Goal: Information Seeking & Learning: Learn about a topic

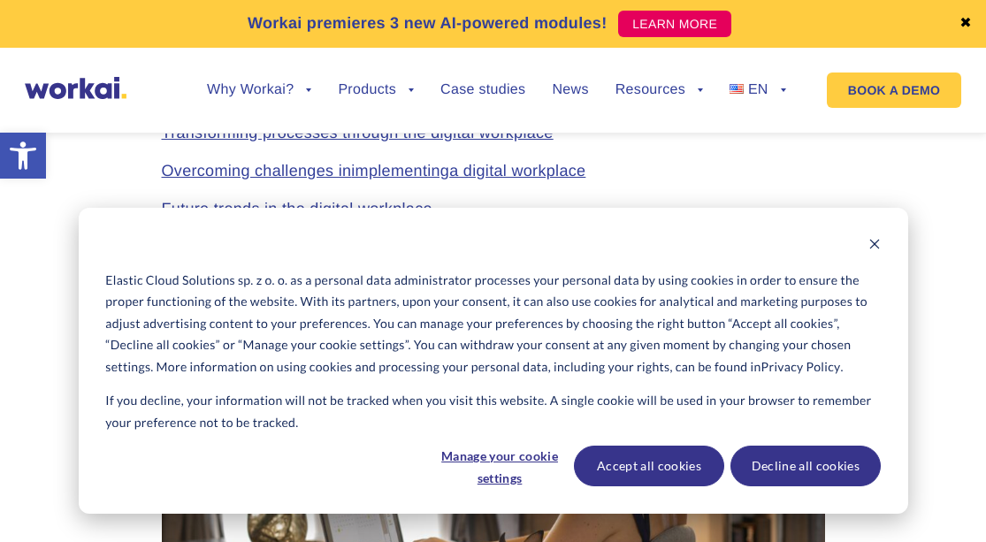
scroll to position [1091, 0]
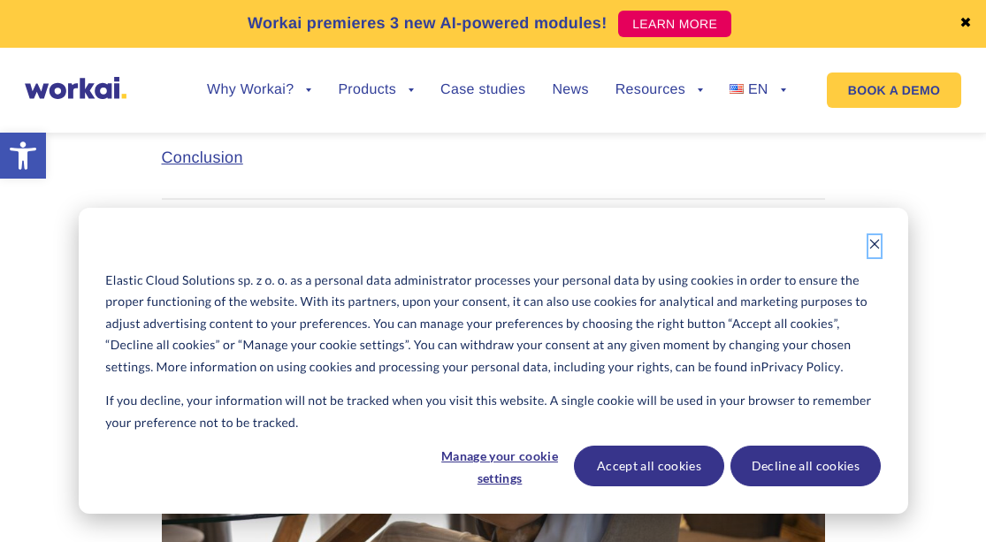
click at [875, 246] on icon "Dismiss cookie banner" at bounding box center [874, 245] width 10 height 10
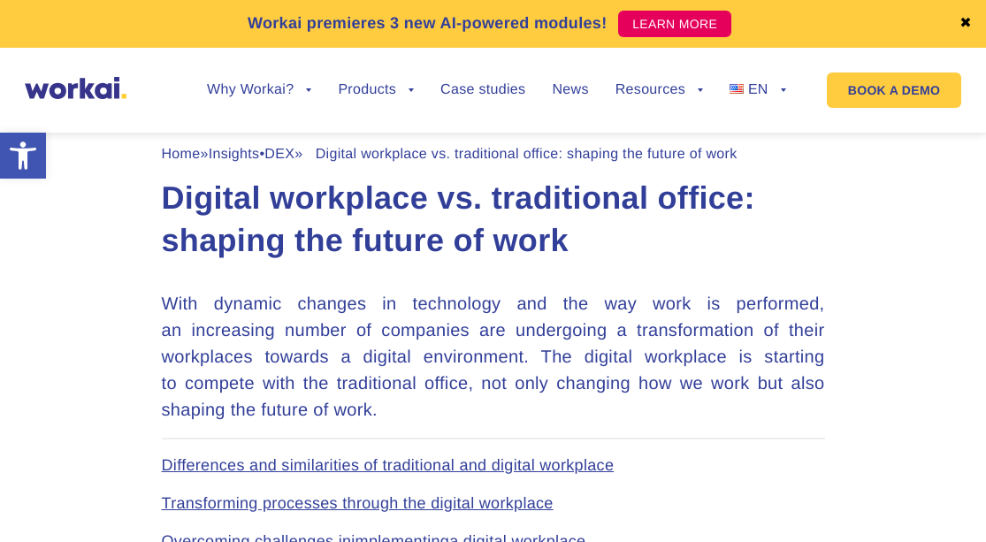
scroll to position [667, 0]
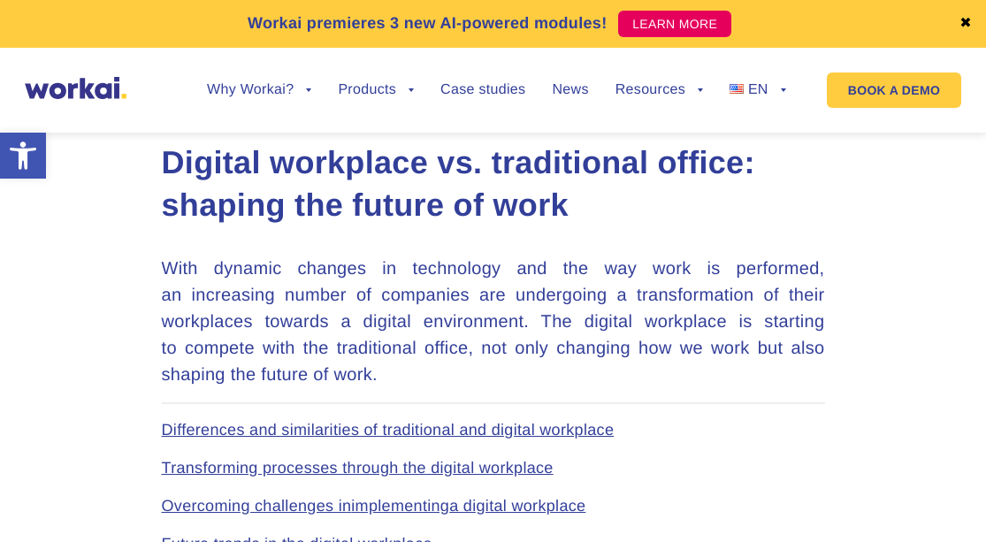
click at [165, 271] on p "With dynamic changes in technology and the way work is performed, an increasing…" at bounding box center [493, 321] width 663 height 133
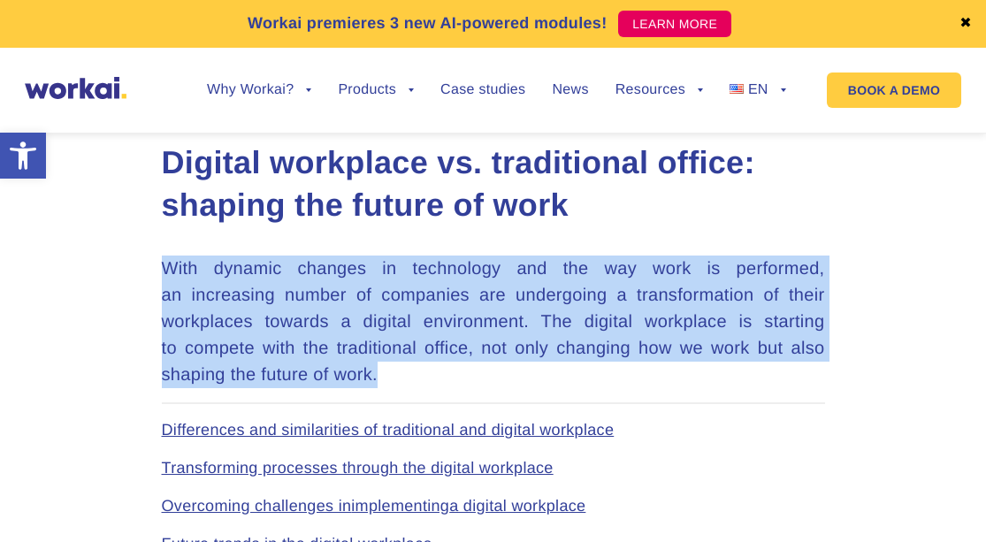
click at [165, 271] on p "With dynamic changes in technology and the way work is performed, an increasing…" at bounding box center [493, 321] width 663 height 133
copy div "With dynamic changes in technology and the way work is performed, an increasing…"
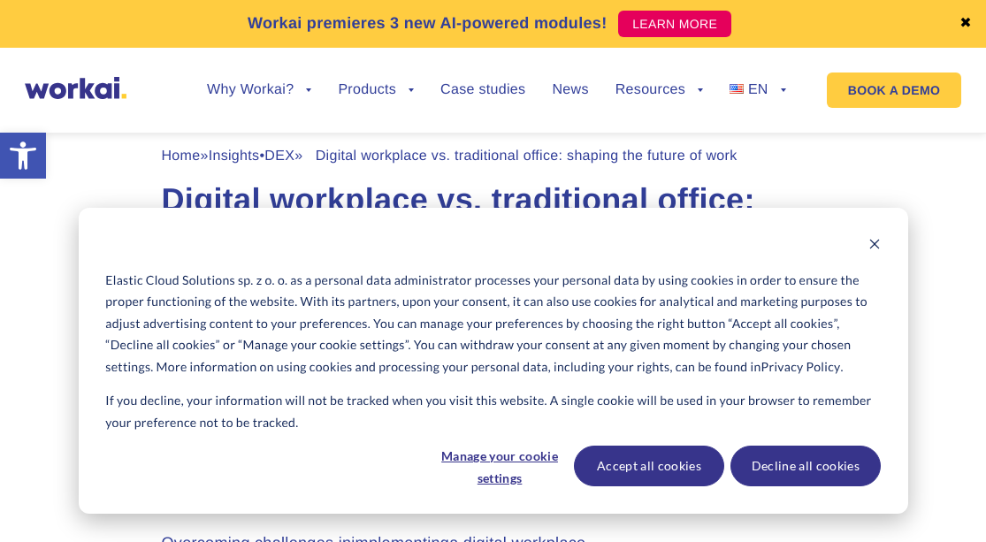
scroll to position [663, 0]
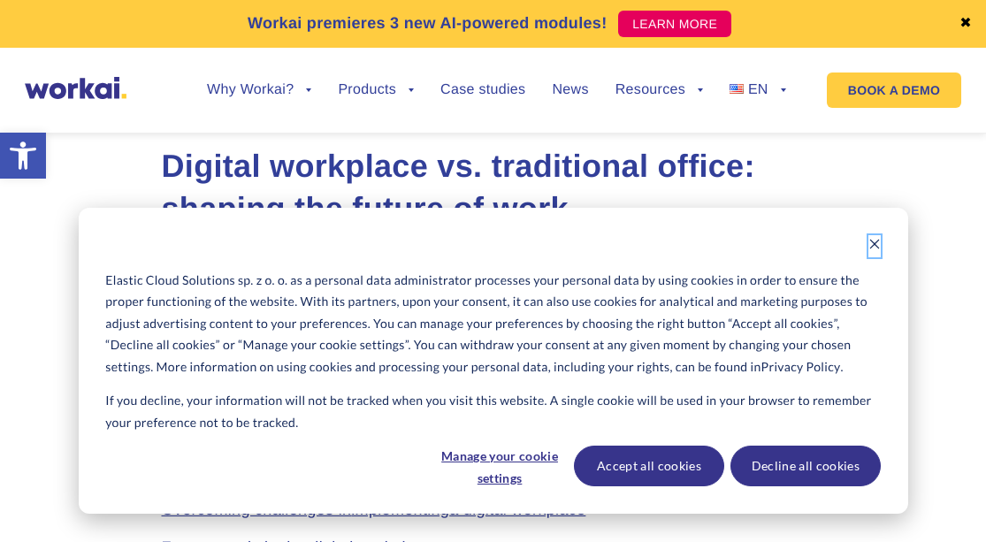
click at [870, 252] on button "Dismiss cookie banner" at bounding box center [874, 246] width 12 height 22
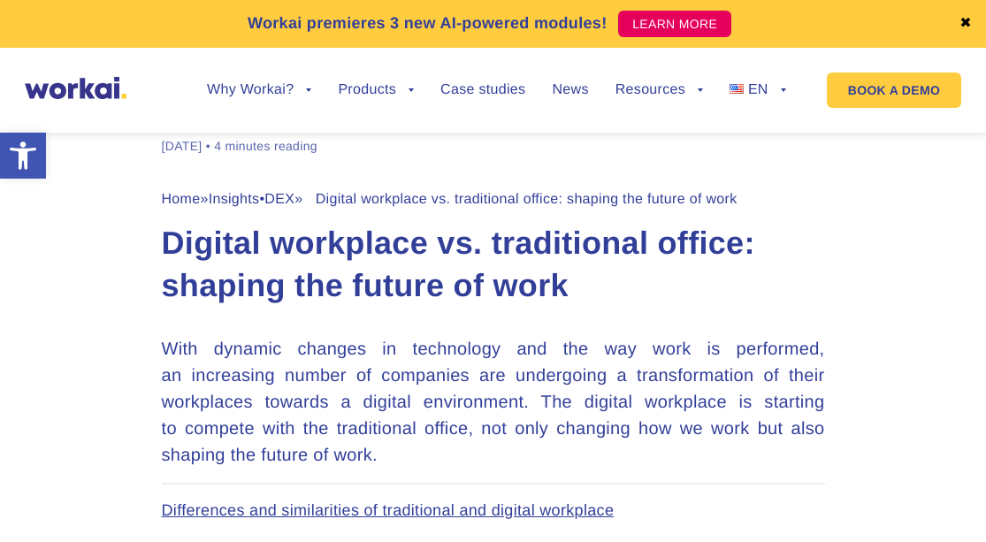
scroll to position [587, 0]
